Goal: Information Seeking & Learning: Learn about a topic

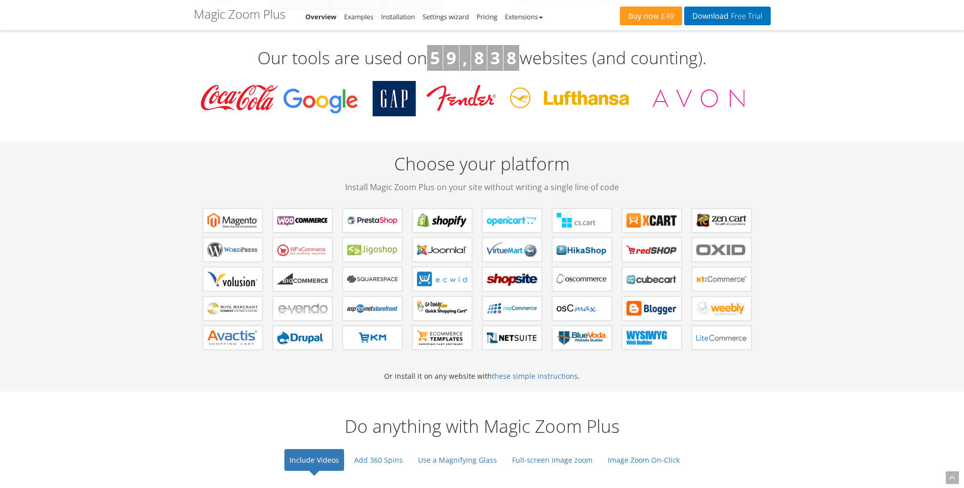
scroll to position [668, 0]
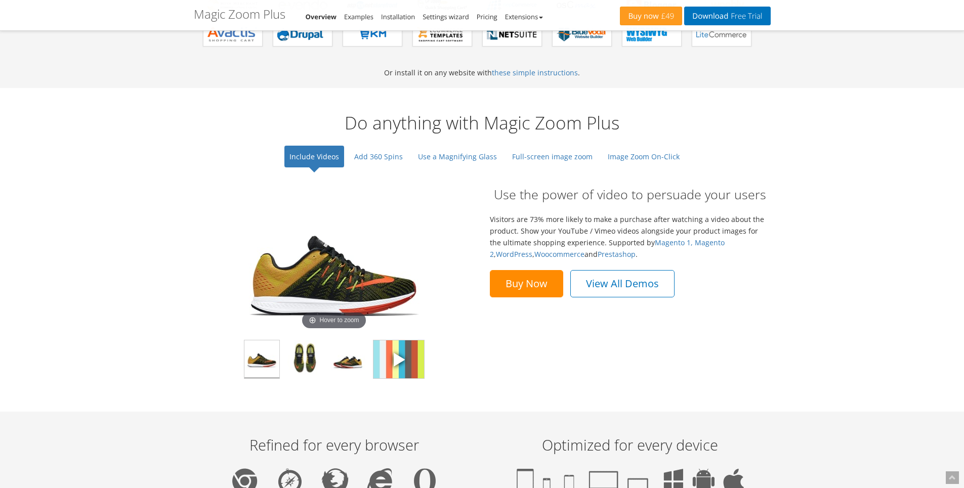
click at [395, 360] on span at bounding box center [398, 359] width 15 height 15
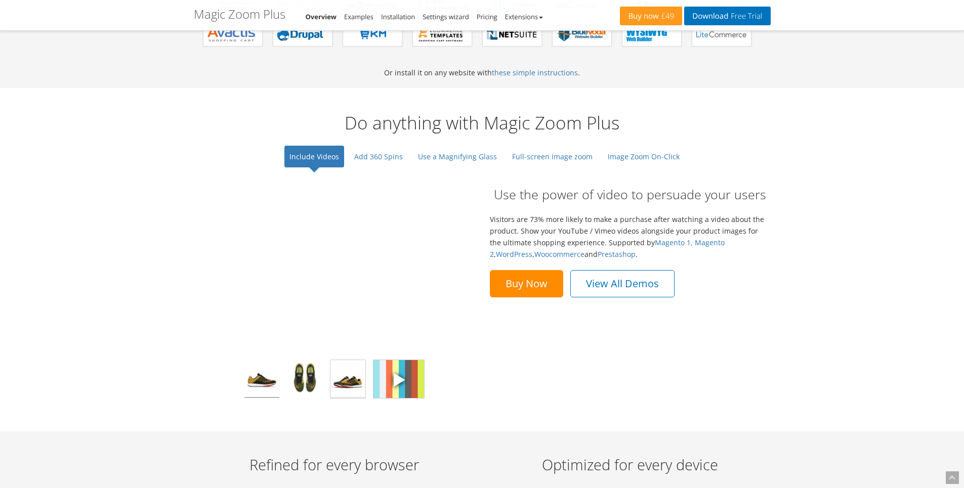
click at [346, 378] on img at bounding box center [348, 379] width 35 height 38
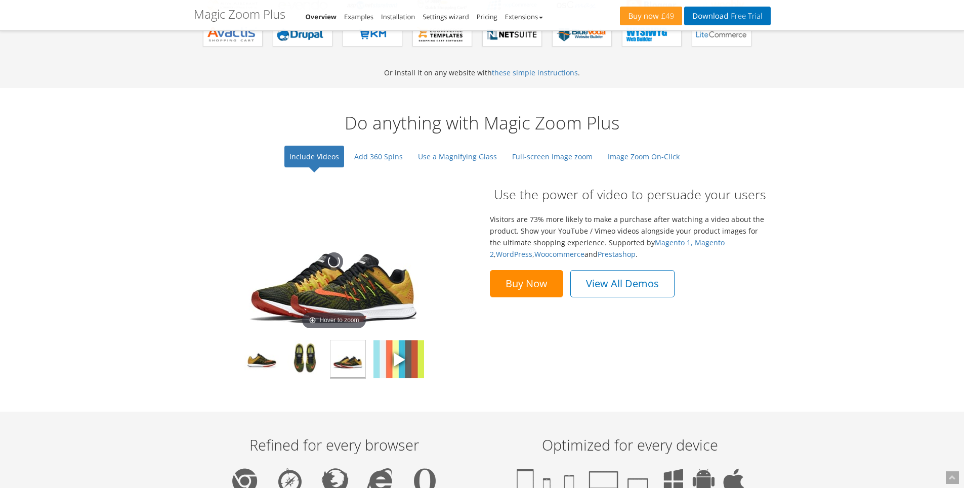
drag, startPoint x: 388, startPoint y: 282, endPoint x: 212, endPoint y: 266, distance: 176.3
click at [215, 266] on div "Hover to zoom" at bounding box center [334, 262] width 261 height 142
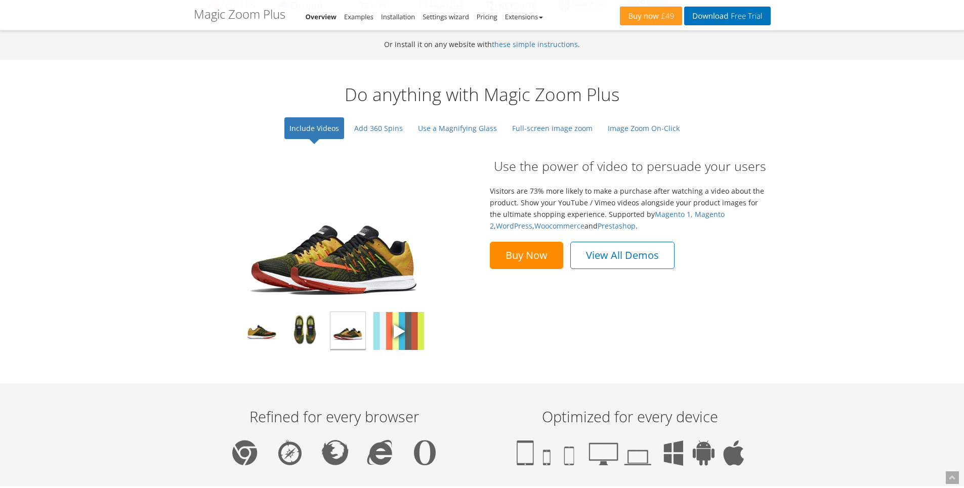
scroll to position [607, 0]
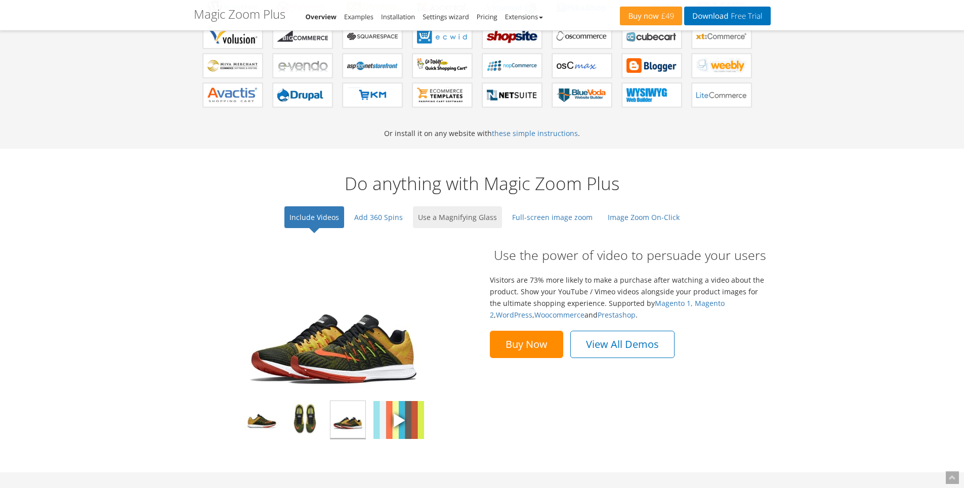
click at [442, 224] on link "Use a Magnifying Glass" at bounding box center [457, 218] width 89 height 22
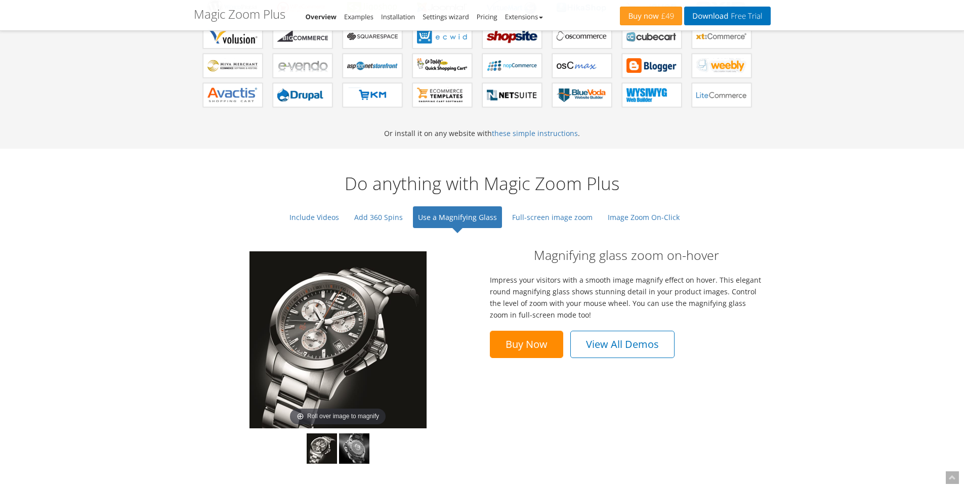
click at [546, 228] on ul "Include Videos Add 360 Spins Use a Magnifying Glass Full-screen image zoom Imag…" at bounding box center [481, 218] width 405 height 29
click at [543, 218] on link "Full-screen image zoom" at bounding box center [552, 218] width 91 height 22
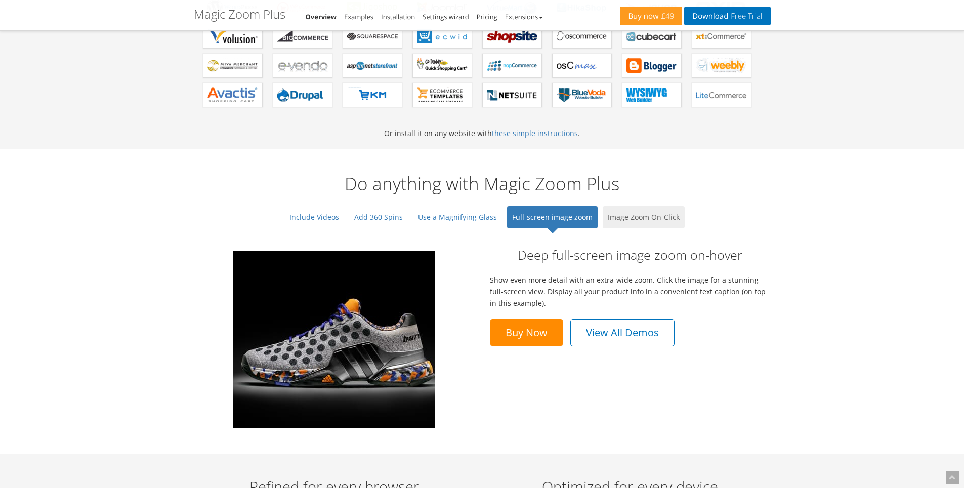
click at [653, 222] on link "Image Zoom On-Click" at bounding box center [644, 218] width 82 height 22
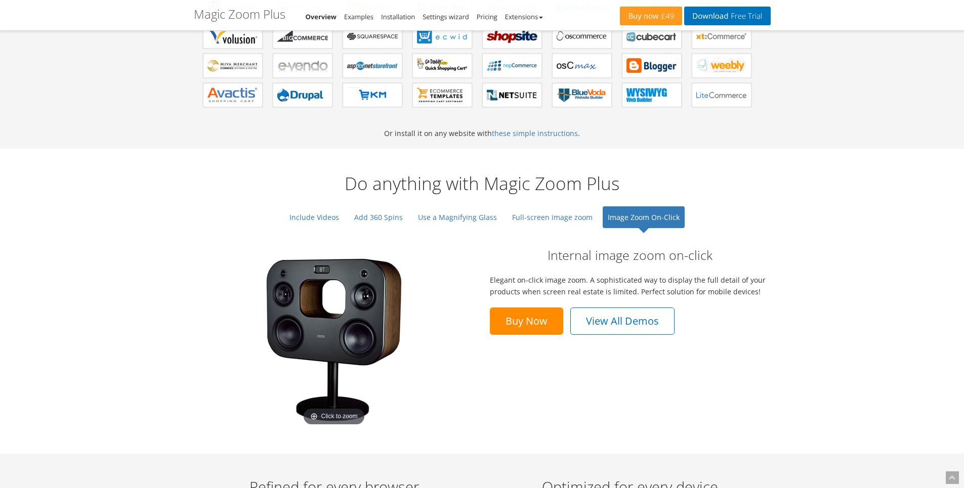
click at [356, 308] on img at bounding box center [333, 340] width 177 height 177
click at [511, 354] on div "Click to zoom Internal image zoom on-click Elegant on-click image zoom. A sophi…" at bounding box center [482, 340] width 592 height 208
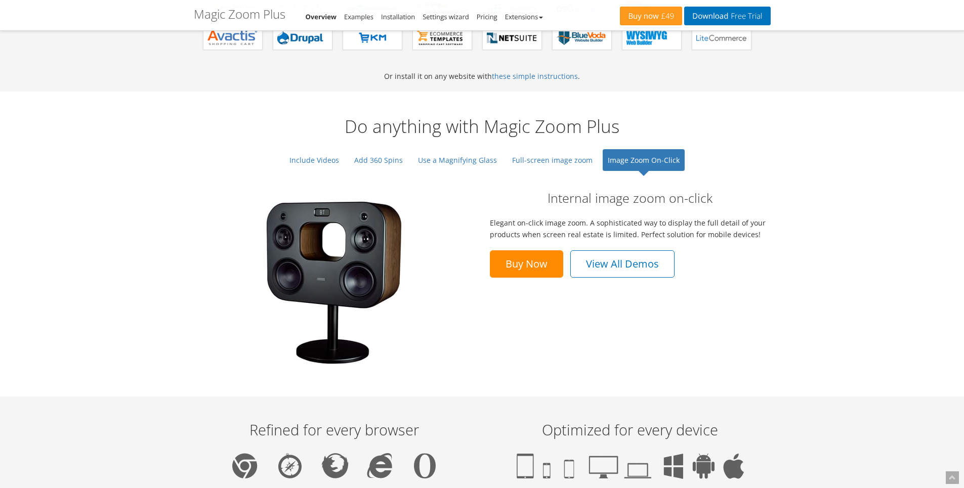
scroll to position [486, 0]
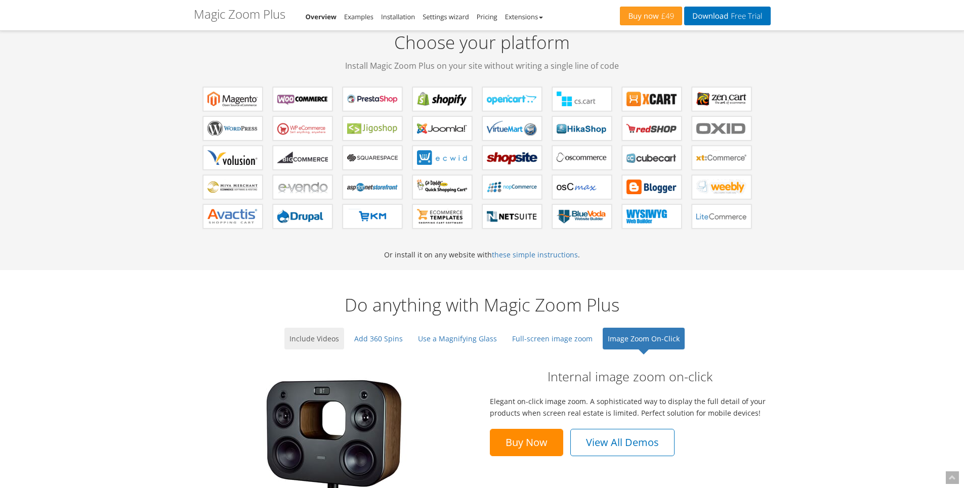
click at [327, 340] on link "Include Videos" at bounding box center [314, 339] width 60 height 22
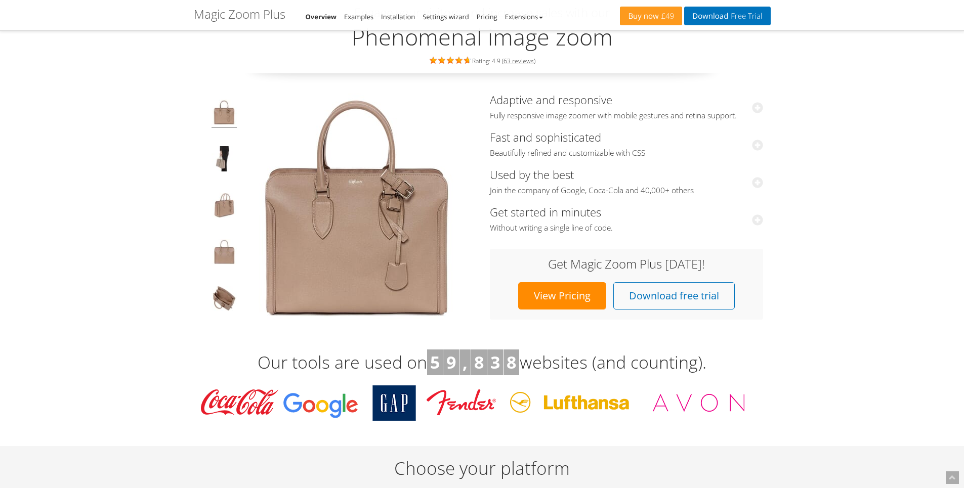
scroll to position [0, 0]
